Goal: Find specific page/section: Find specific page/section

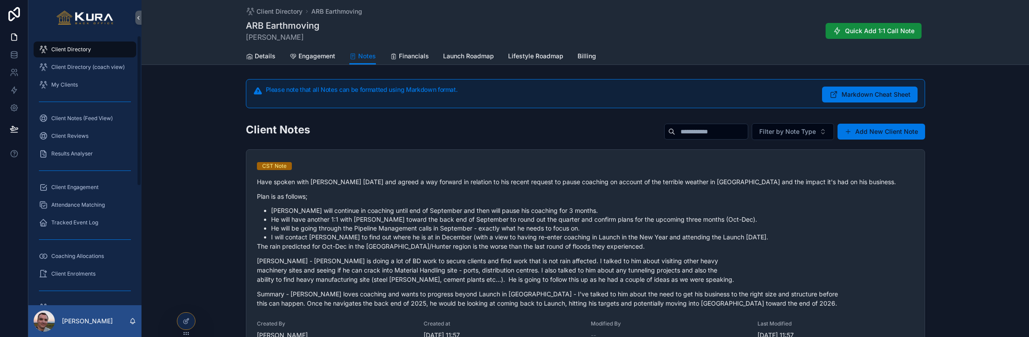
click at [187, 156] on div "Client Notes Filter by Note Type Add New Client Note CST Note Have spoken with …" at bounding box center [584, 262] width 887 height 287
click at [80, 50] on span "Client Directory" at bounding box center [71, 49] width 40 height 7
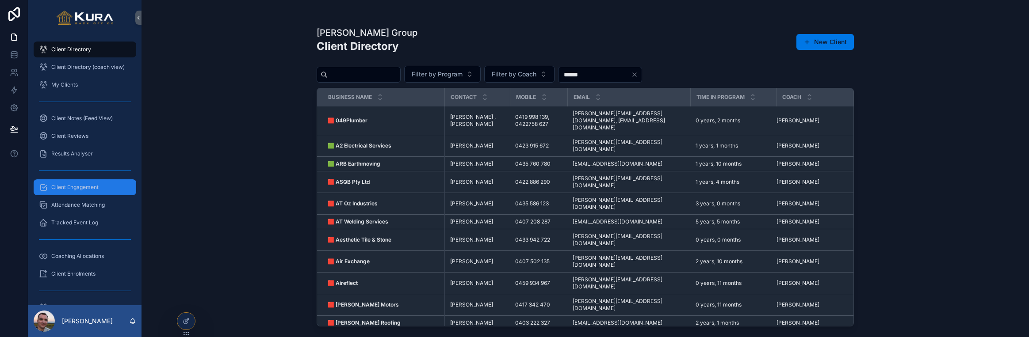
click at [68, 188] on span "Client Engagement" at bounding box center [74, 187] width 47 height 7
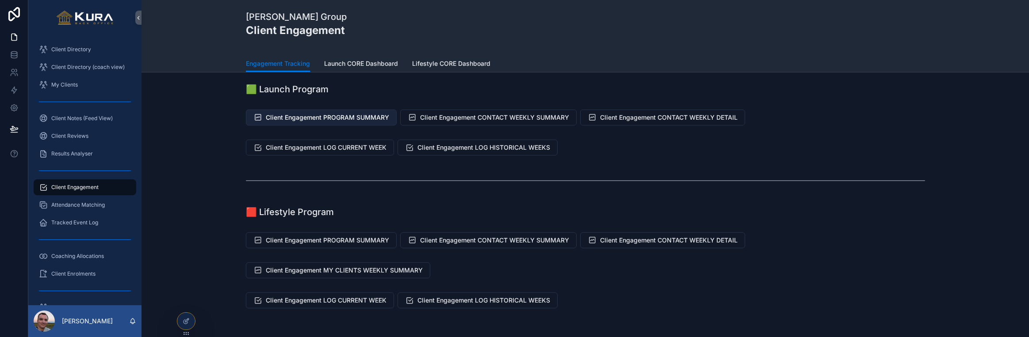
click at [289, 116] on span "Client Engagement PROGRAM SUMMARY" at bounding box center [327, 117] width 123 height 9
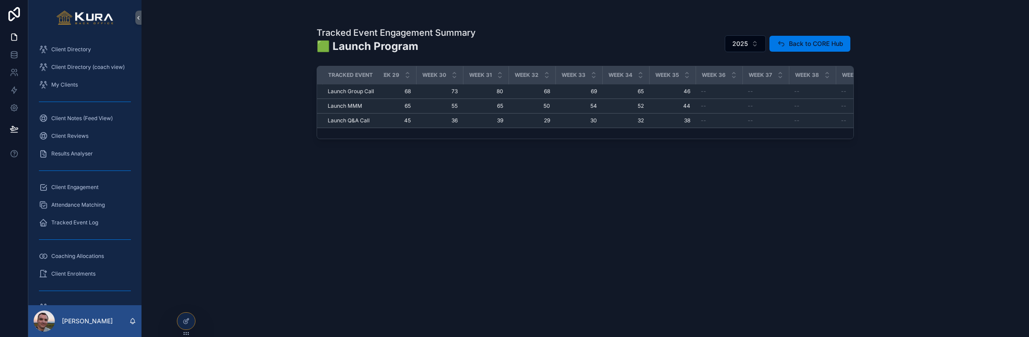
scroll to position [0, 1740]
click at [627, 239] on div "Tracked Event Engagement Summary 🟩 Launch Program 2025 Back to CORE Hub Tracked…" at bounding box center [584, 173] width 537 height 305
click at [602, 237] on div "Tracked Event Engagement Summary 🟩 Launch Program 2025 Back to CORE Hub Tracked…" at bounding box center [584, 173] width 537 height 305
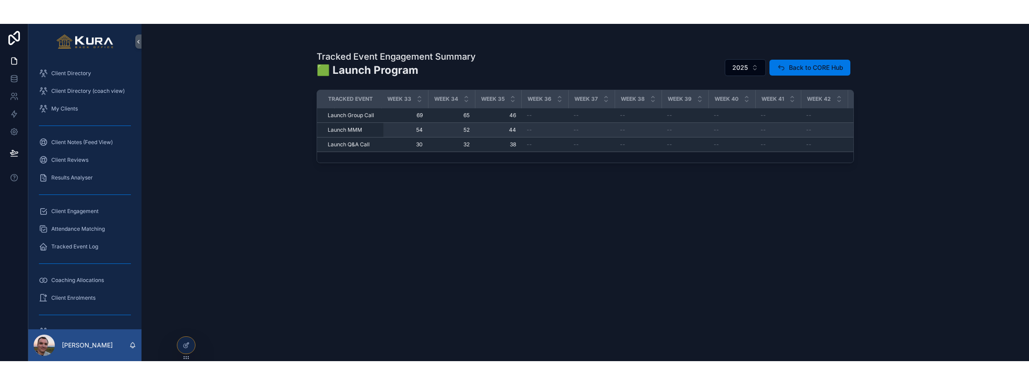
scroll to position [0, 1909]
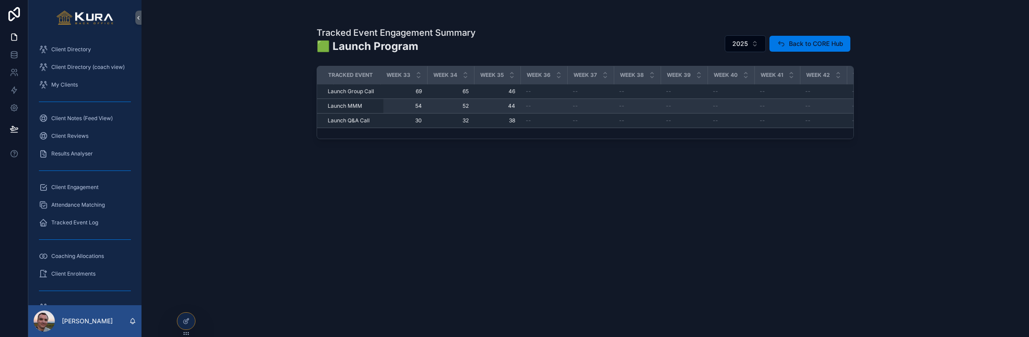
click at [624, 109] on span "--" at bounding box center [621, 106] width 5 height 7
